Goal: Task Accomplishment & Management: Use online tool/utility

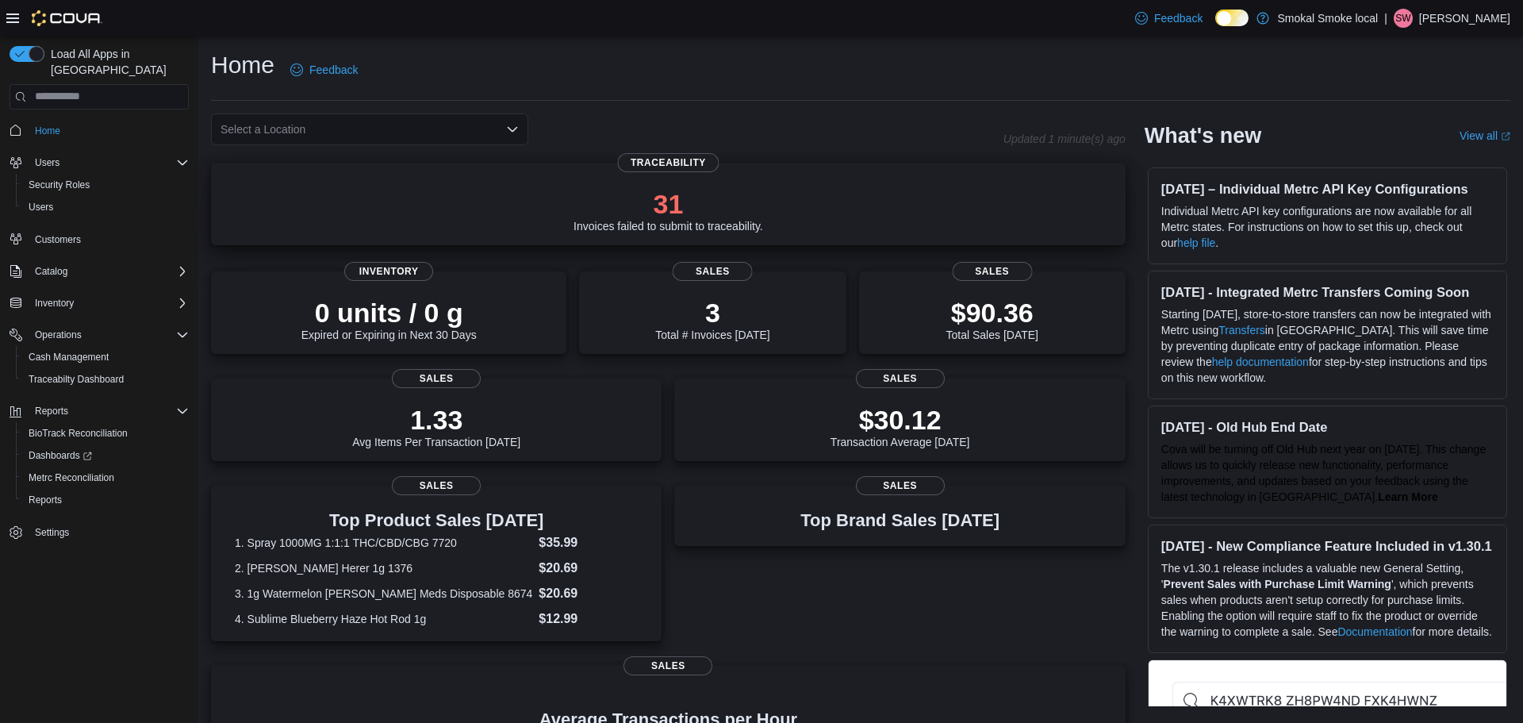
click at [704, 190] on p "31" at bounding box center [669, 204] width 190 height 32
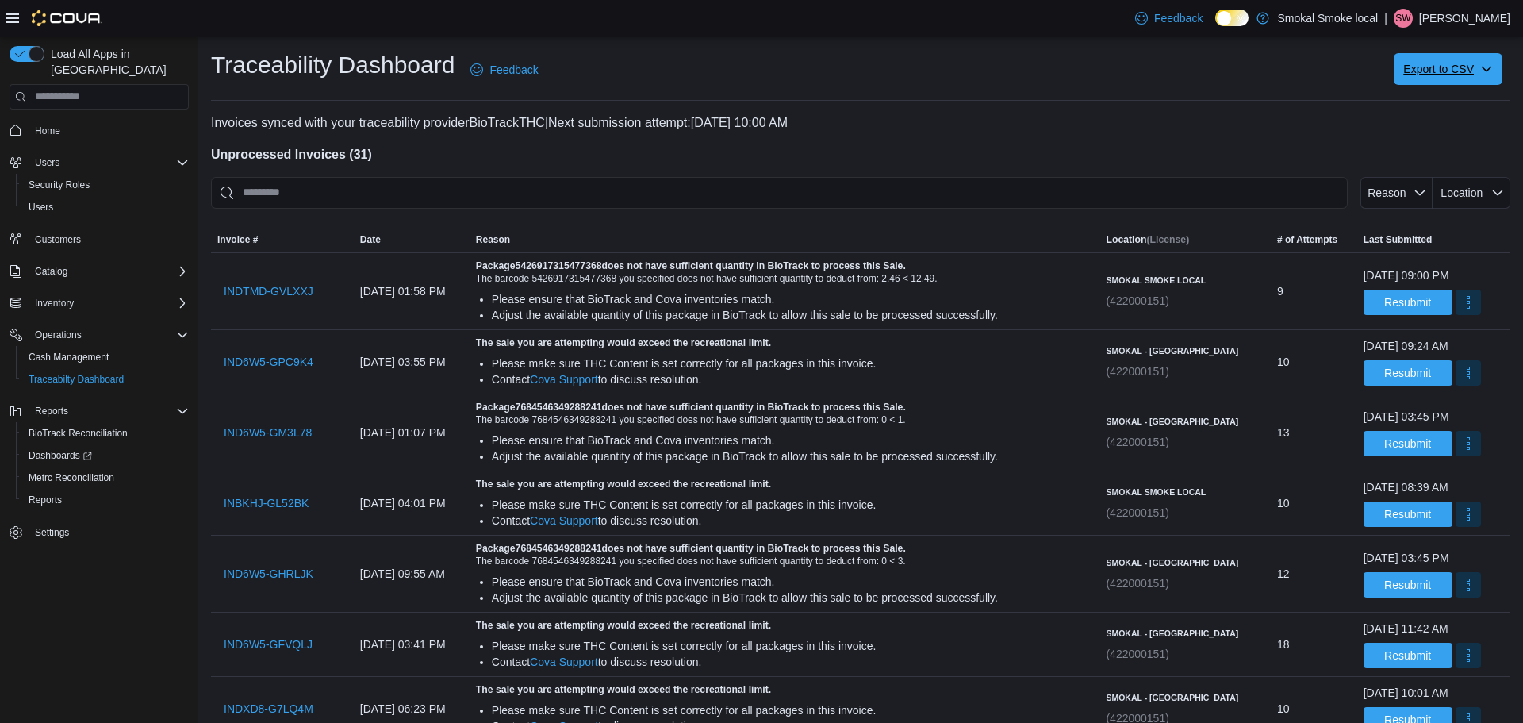
click at [1433, 78] on span "Export to CSV" at bounding box center [1448, 69] width 90 height 32
click at [1484, 67] on icon "button" at bounding box center [1486, 69] width 13 height 13
click at [1446, 65] on span "Export to CSV" at bounding box center [1448, 69] width 90 height 32
click at [1448, 98] on span "Failed Invoices" at bounding box center [1452, 101] width 94 height 13
click at [1444, 80] on span "Export to CSV" at bounding box center [1448, 69] width 90 height 32
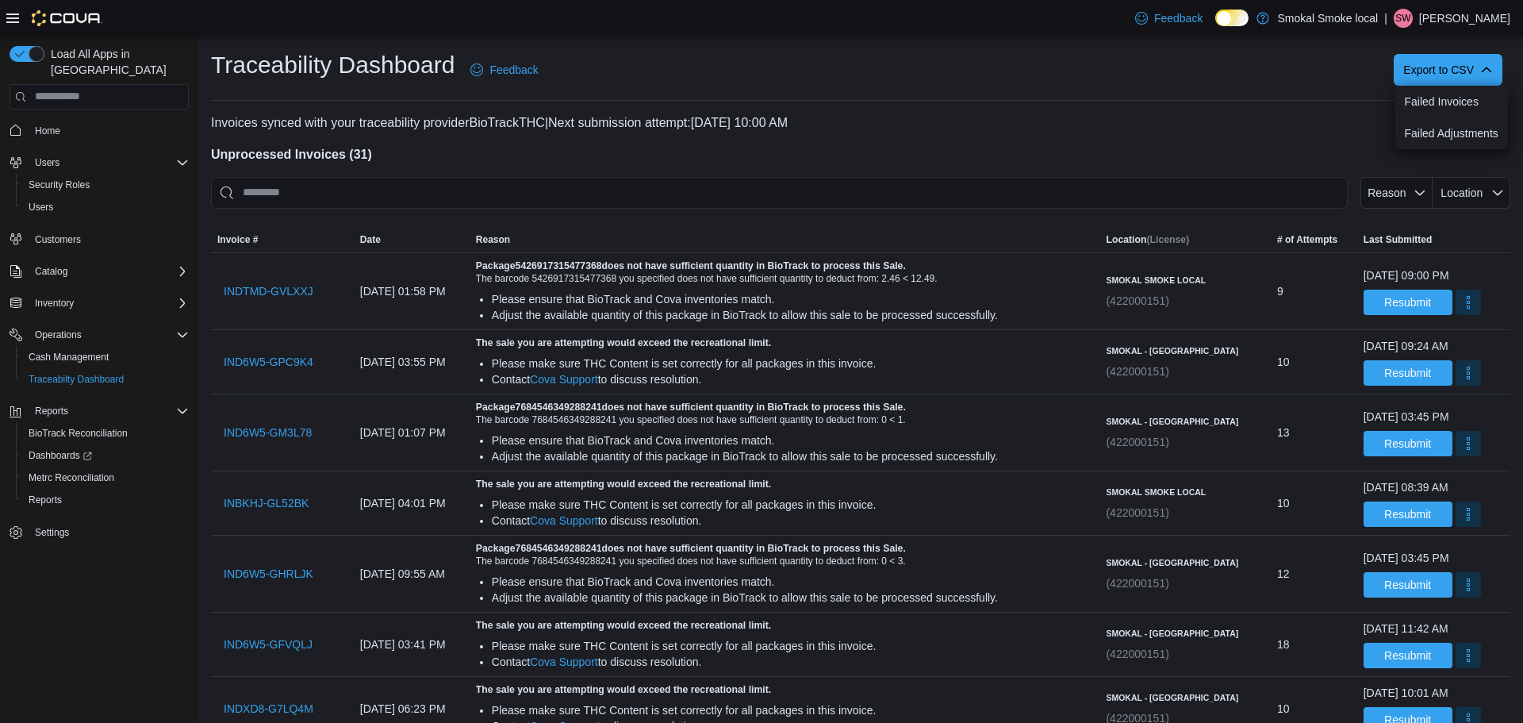
click at [1223, 120] on p "Invoices synced with your traceability provider BioTrackTHC | Next submission a…" at bounding box center [860, 122] width 1299 height 19
click at [1447, 71] on span "Export to CSV" at bounding box center [1448, 69] width 90 height 32
click at [1436, 106] on span "Failed Invoices" at bounding box center [1452, 101] width 94 height 13
